Goal: Task Accomplishment & Management: Complete application form

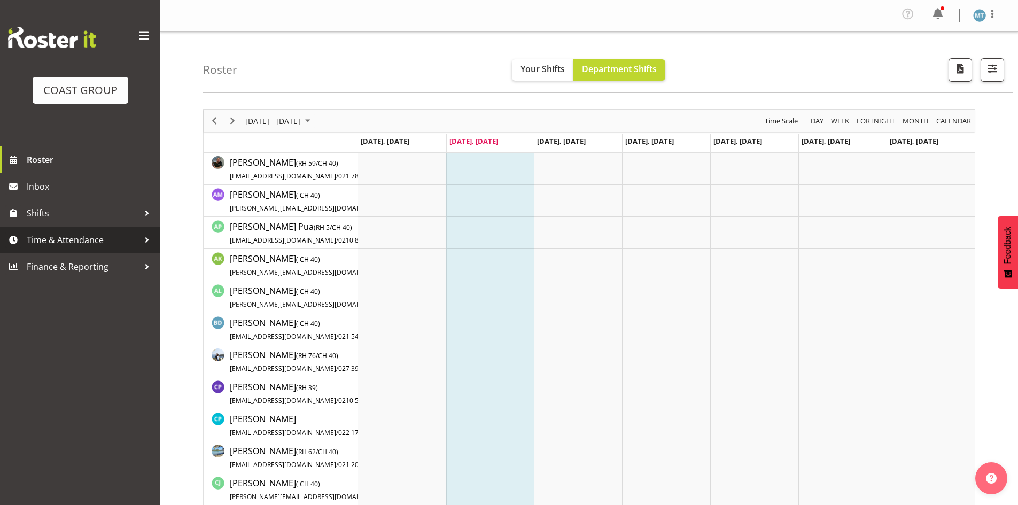
click at [100, 236] on span "Time & Attendance" at bounding box center [83, 240] width 112 height 16
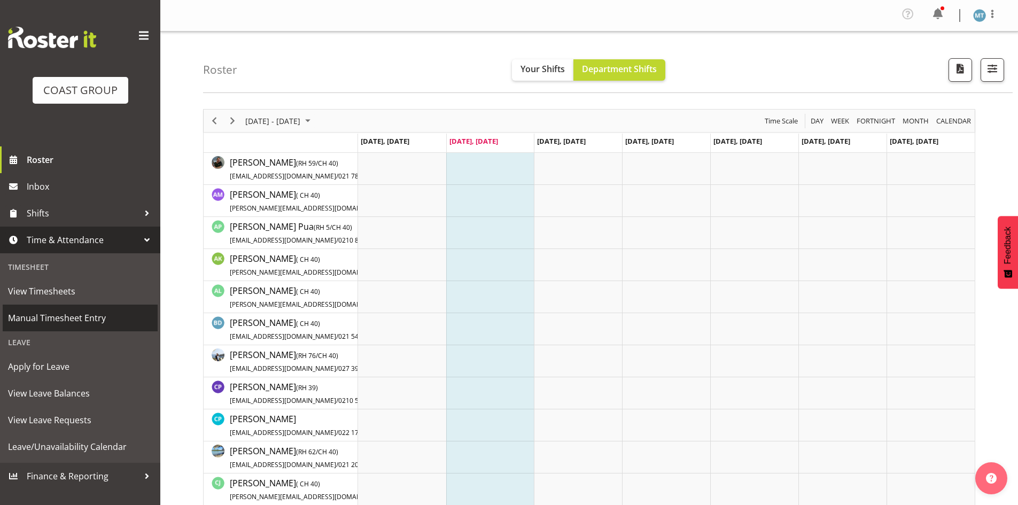
click at [122, 322] on span "Manual Timesheet Entry" at bounding box center [80, 318] width 144 height 16
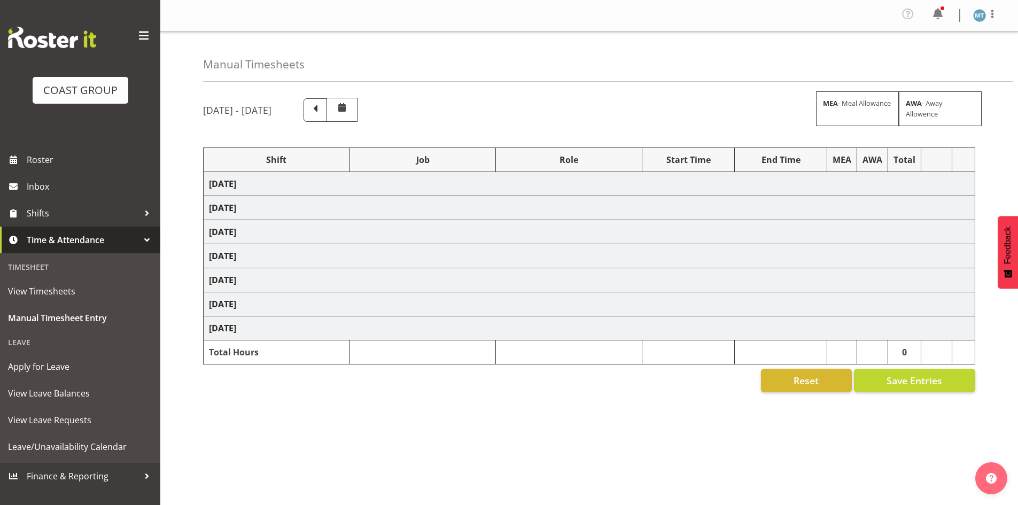
select select "38155"
select select "69"
select select "38155"
select select "69"
select select "38155"
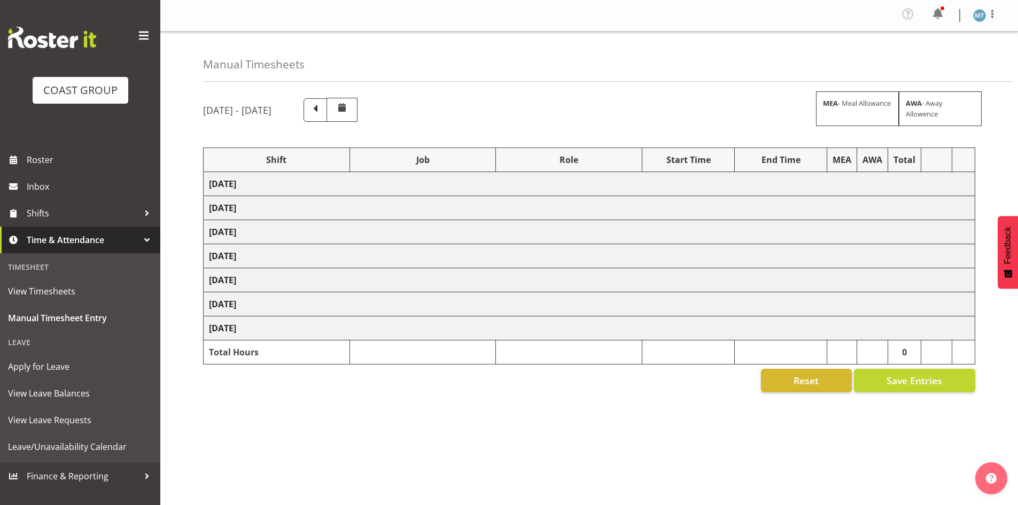
select select "69"
select select "63354"
select select "10251"
select select "38155"
select select "9198"
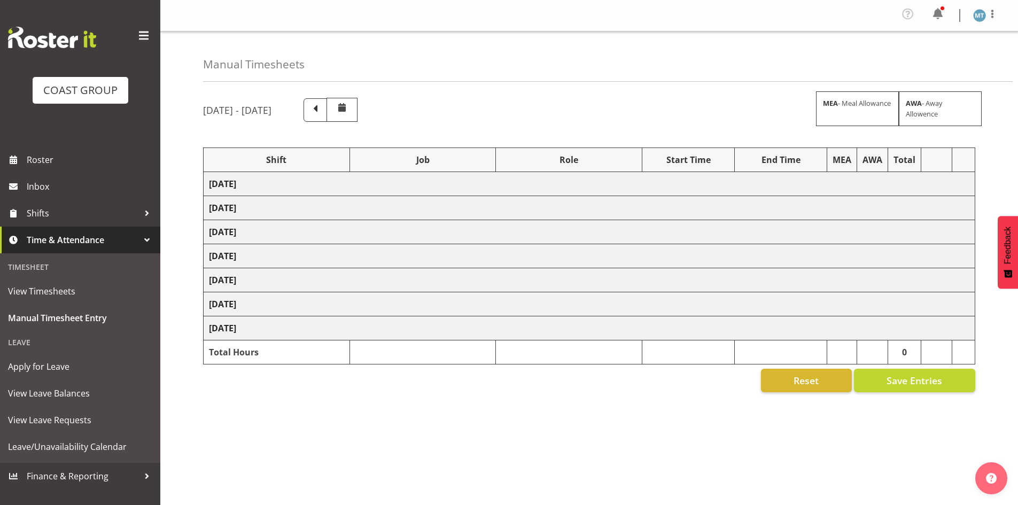
select select "38155"
select select "69"
select select "38155"
select select "9630"
select select "38155"
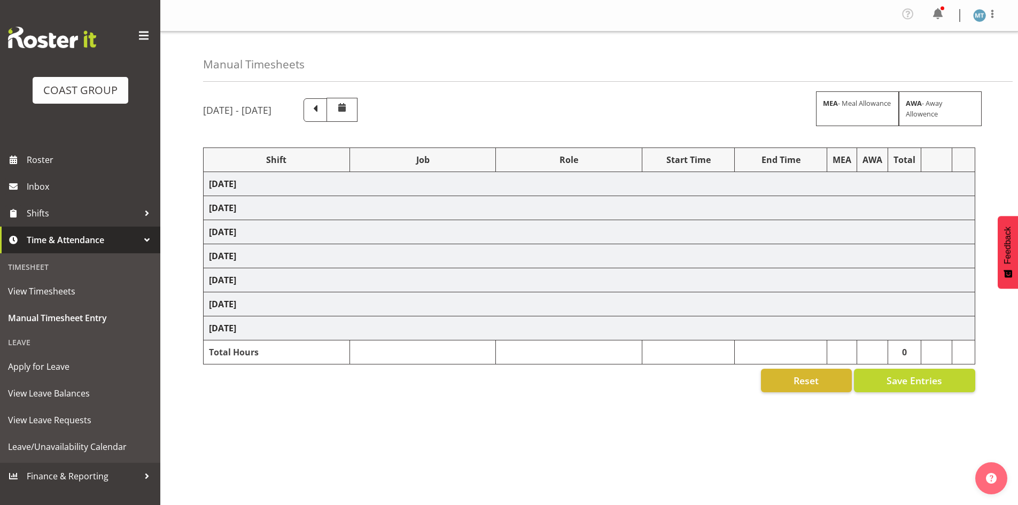
select select "9993"
select select "38155"
select select "9630"
select select "38155"
select select "9630"
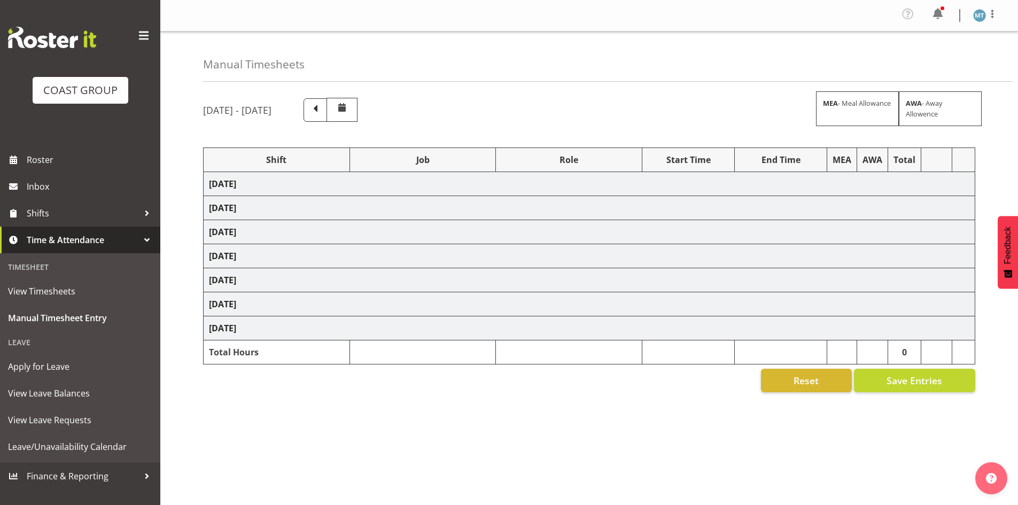
select select "38155"
select select "9993"
select select "38155"
select select "9630"
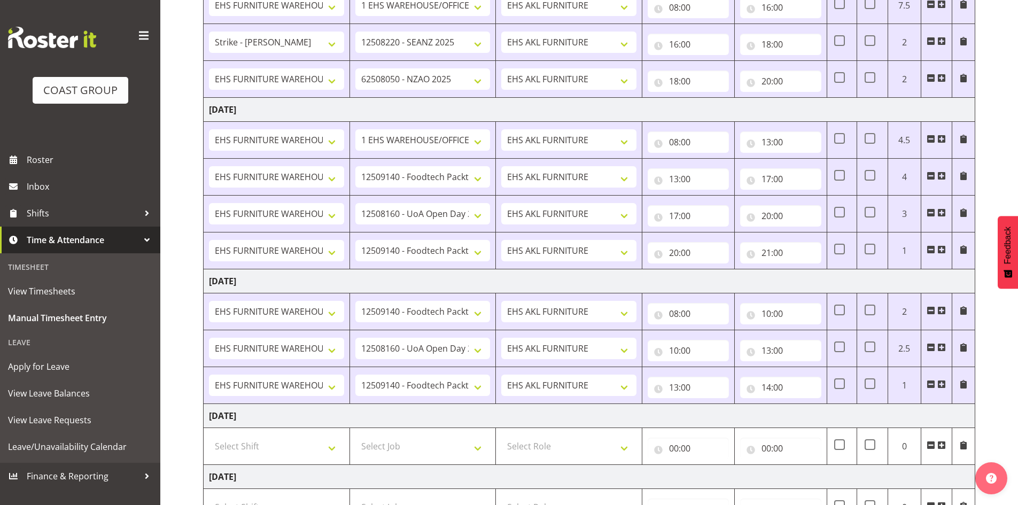
scroll to position [419, 0]
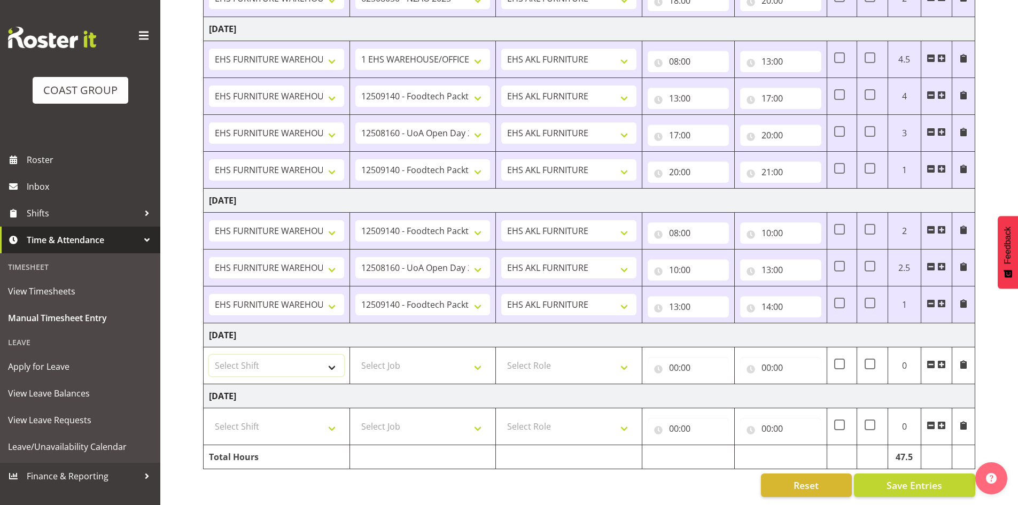
click at [335, 355] on select "Select Shift Assist Carlton EVents Assist Carlton EVents Assist Carlton Events …" at bounding box center [276, 365] width 135 height 21
select select "38155"
click at [209, 355] on select "Select Shift Assist Carlton EVents Assist Carlton EVents Assist Carlton Events …" at bounding box center [276, 365] width 135 height 21
click at [392, 355] on select "Select Job 1 Carlton Events 1 [PERSON_NAME][GEOGRAPHIC_DATA] 1 [PERSON_NAME][GE…" at bounding box center [422, 365] width 135 height 21
select select "69"
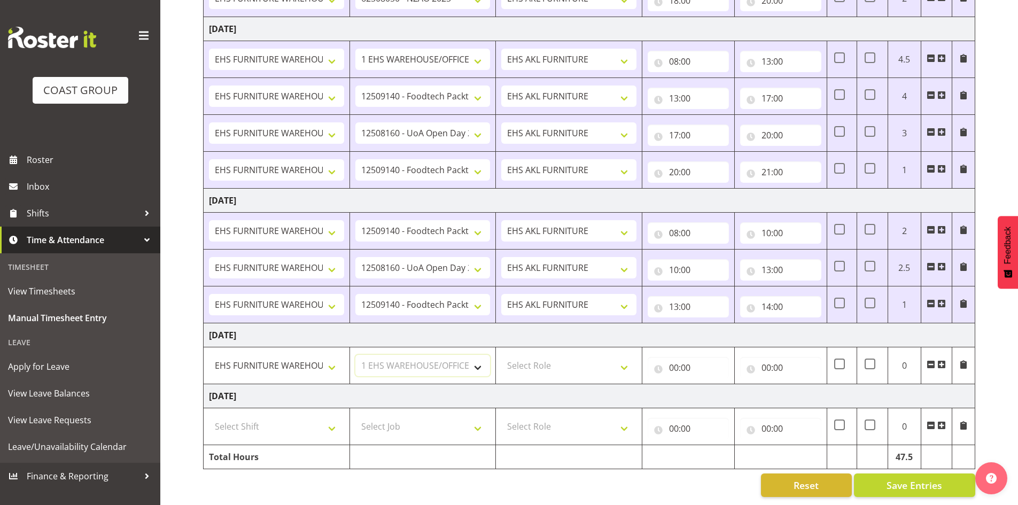
click at [355, 355] on select "Select Job 1 Carlton Events 1 [PERSON_NAME][GEOGRAPHIC_DATA] 1 [PERSON_NAME][GE…" at bounding box center [422, 365] width 135 height 21
click at [538, 361] on select "Select Role EHS AKL FURNITURE" at bounding box center [568, 365] width 135 height 21
select select "189"
click at [501, 355] on select "Select Role EHS AKL FURNITURE" at bounding box center [568, 365] width 135 height 21
click at [675, 357] on input "00:00" at bounding box center [688, 367] width 81 height 21
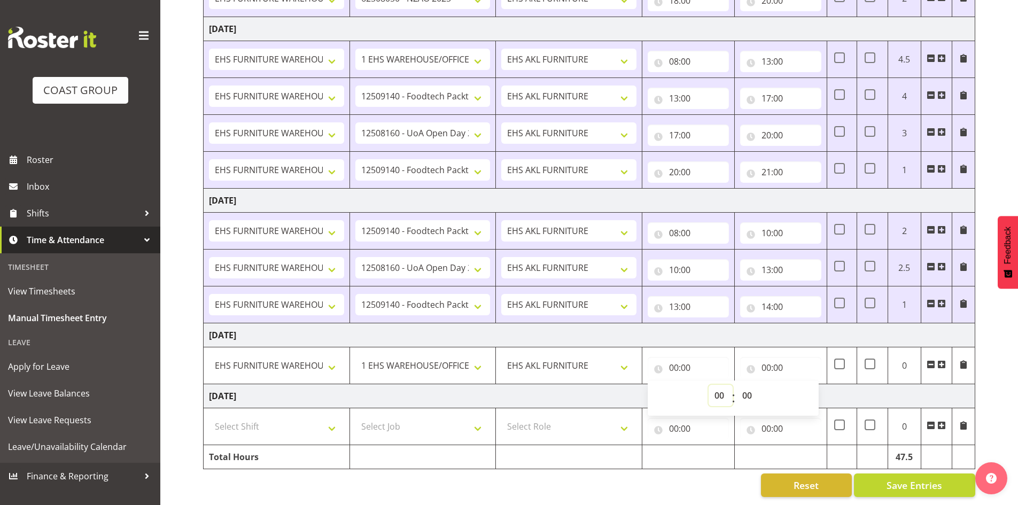
click at [723, 387] on select "00 01 02 03 04 05 06 07 08 09 10 11 12 13 14 15 16 17 18 19 20 21 22 23" at bounding box center [720, 395] width 24 height 21
select select "8"
click at [708, 385] on select "00 01 02 03 04 05 06 07 08 09 10 11 12 13 14 15 16 17 18 19 20 21 22 23" at bounding box center [720, 395] width 24 height 21
type input "08:00"
click at [765, 359] on input "00:00" at bounding box center [780, 367] width 81 height 21
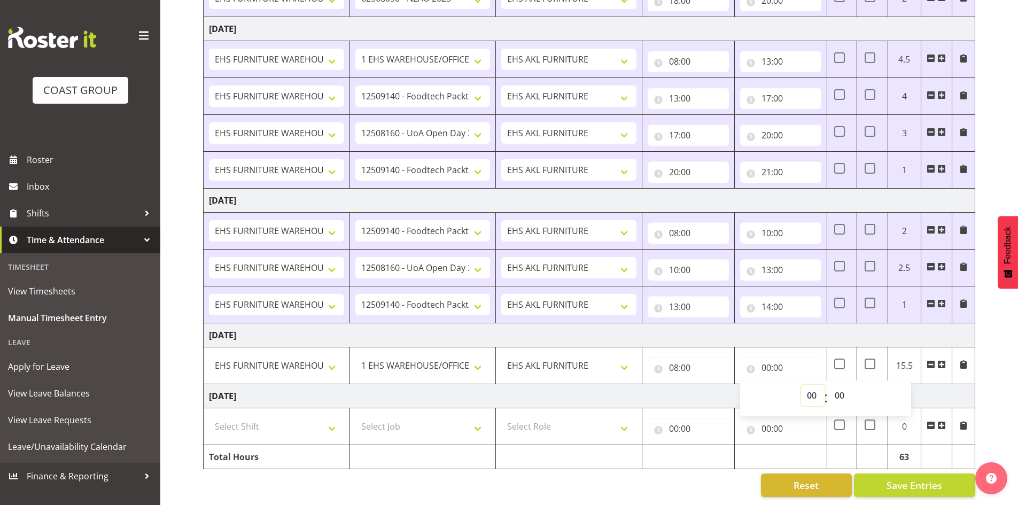
click at [805, 388] on select "00 01 02 03 04 05 06 07 08 09 10 11 12 13 14 15 16 17 18 19 20 21 22 23" at bounding box center [813, 395] width 24 height 21
select select "17"
click at [801, 385] on select "00 01 02 03 04 05 06 07 08 09 10 11 12 13 14 15 16 17 18 19 20 21 22 23" at bounding box center [813, 395] width 24 height 21
type input "17:00"
click at [724, 391] on td "[DATE]" at bounding box center [590, 396] width 772 height 24
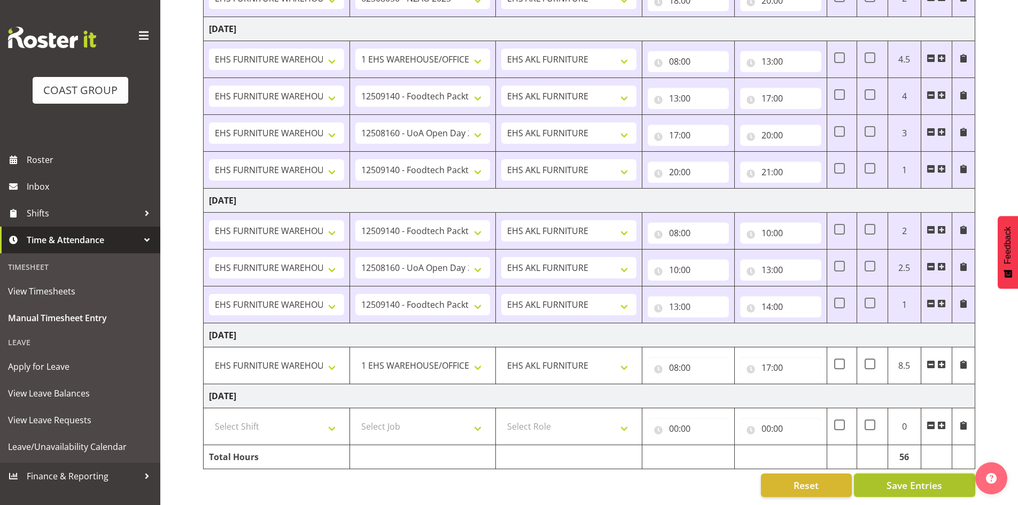
click at [883, 473] on button "Save Entries" at bounding box center [914, 485] width 121 height 24
